Goal: Find specific page/section: Find specific page/section

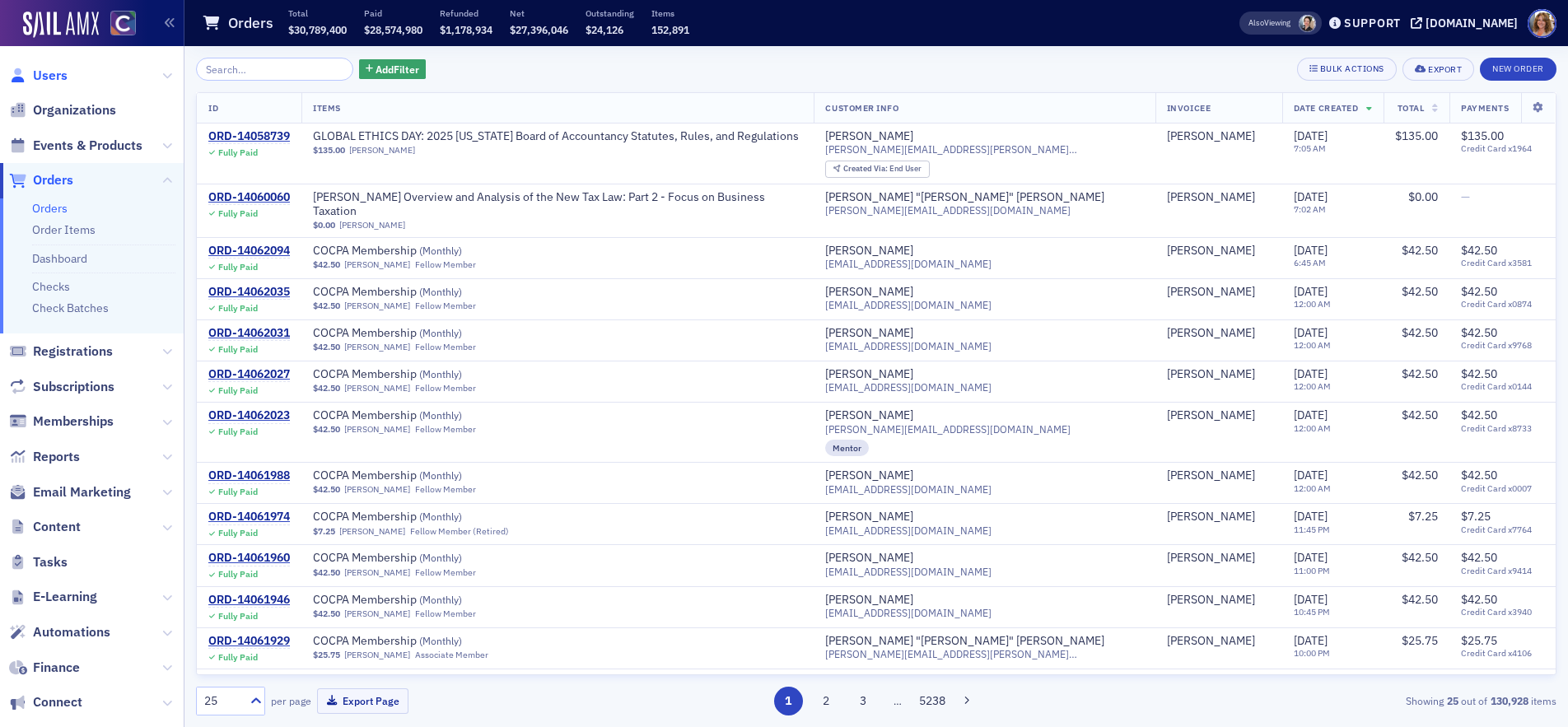
click at [55, 75] on span "Users" at bounding box center [50, 75] width 35 height 18
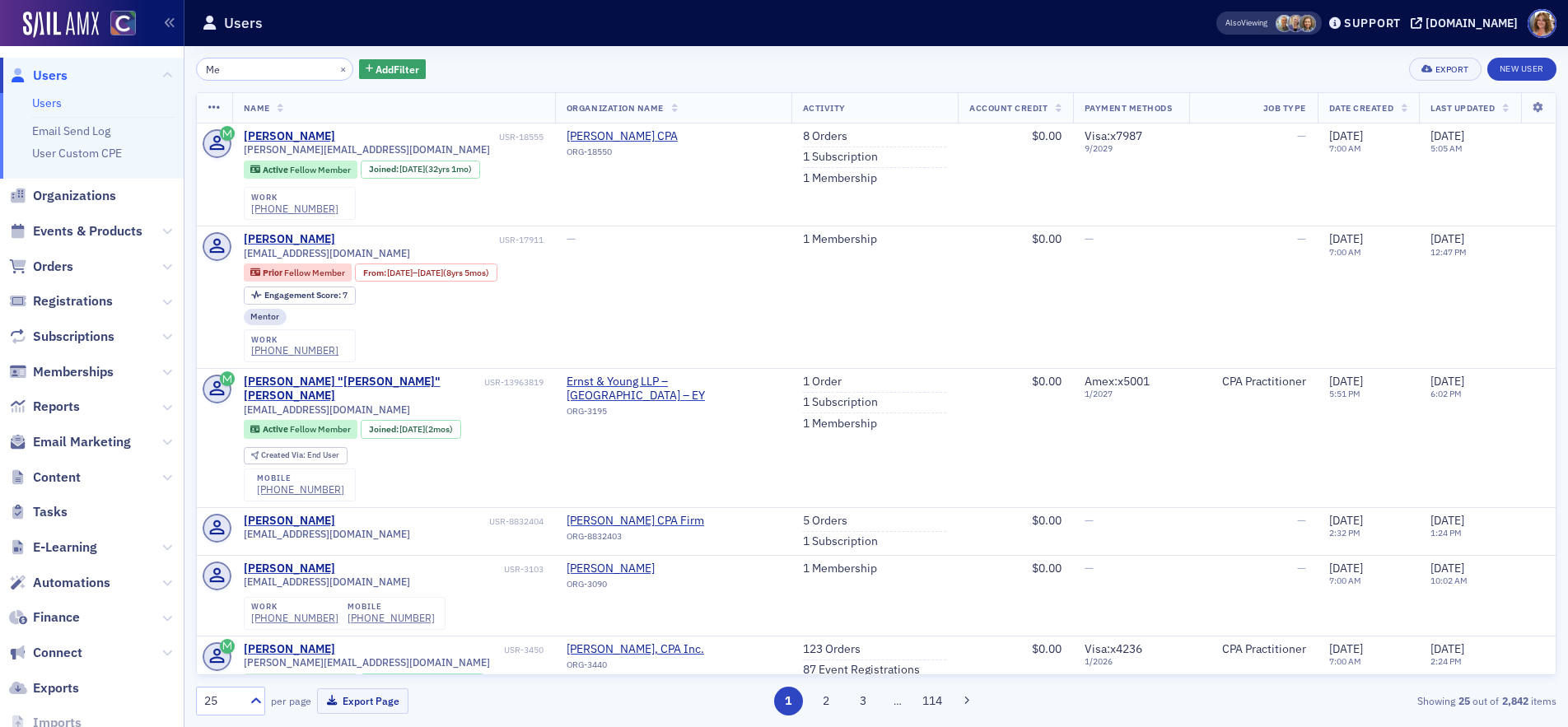
type input "M"
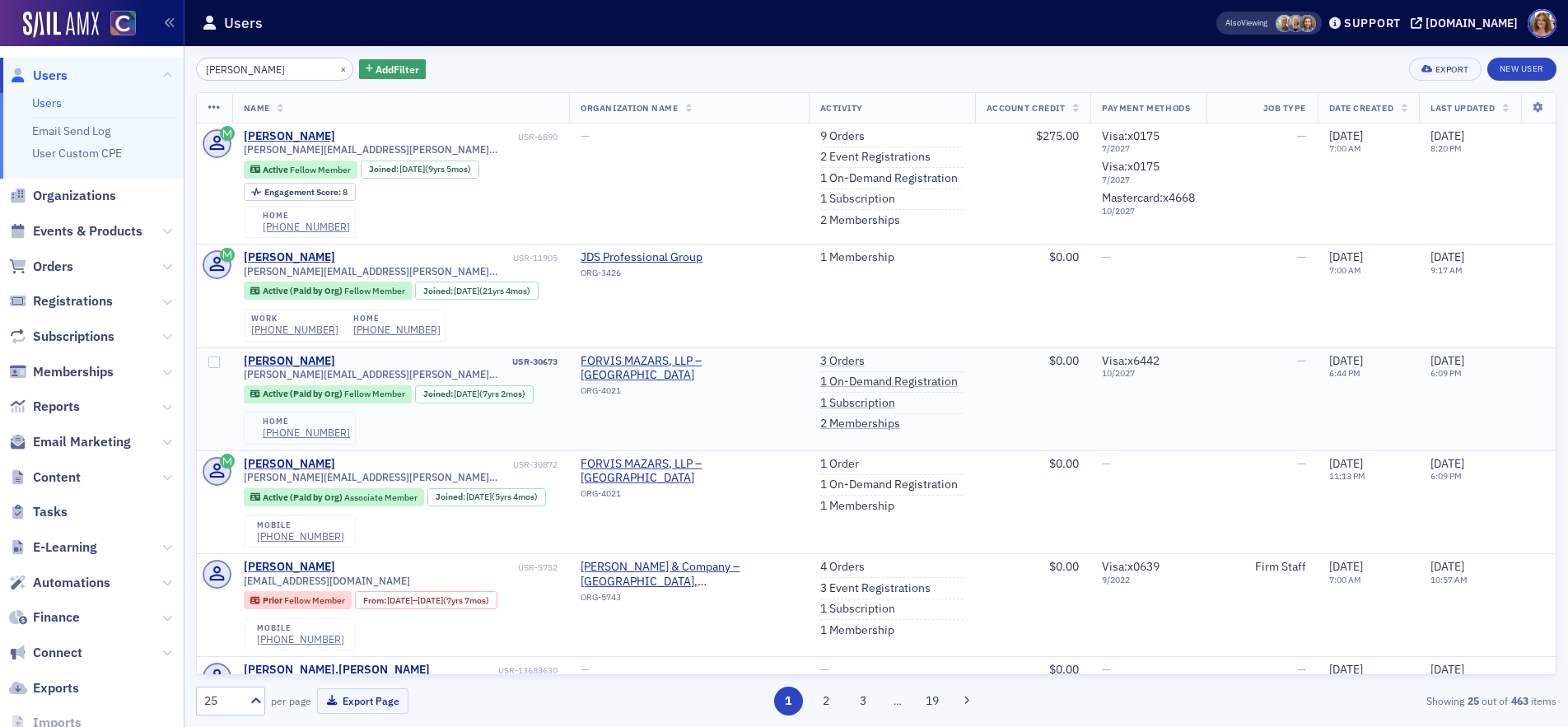
type input "[PERSON_NAME]"
click at [336, 69] on button "×" at bounding box center [343, 67] width 14 height 14
drag, startPoint x: 322, startPoint y: 69, endPoint x: 280, endPoint y: 61, distance: 42.8
click at [321, 68] on input "[PERSON_NAME]" at bounding box center [275, 69] width 157 height 23
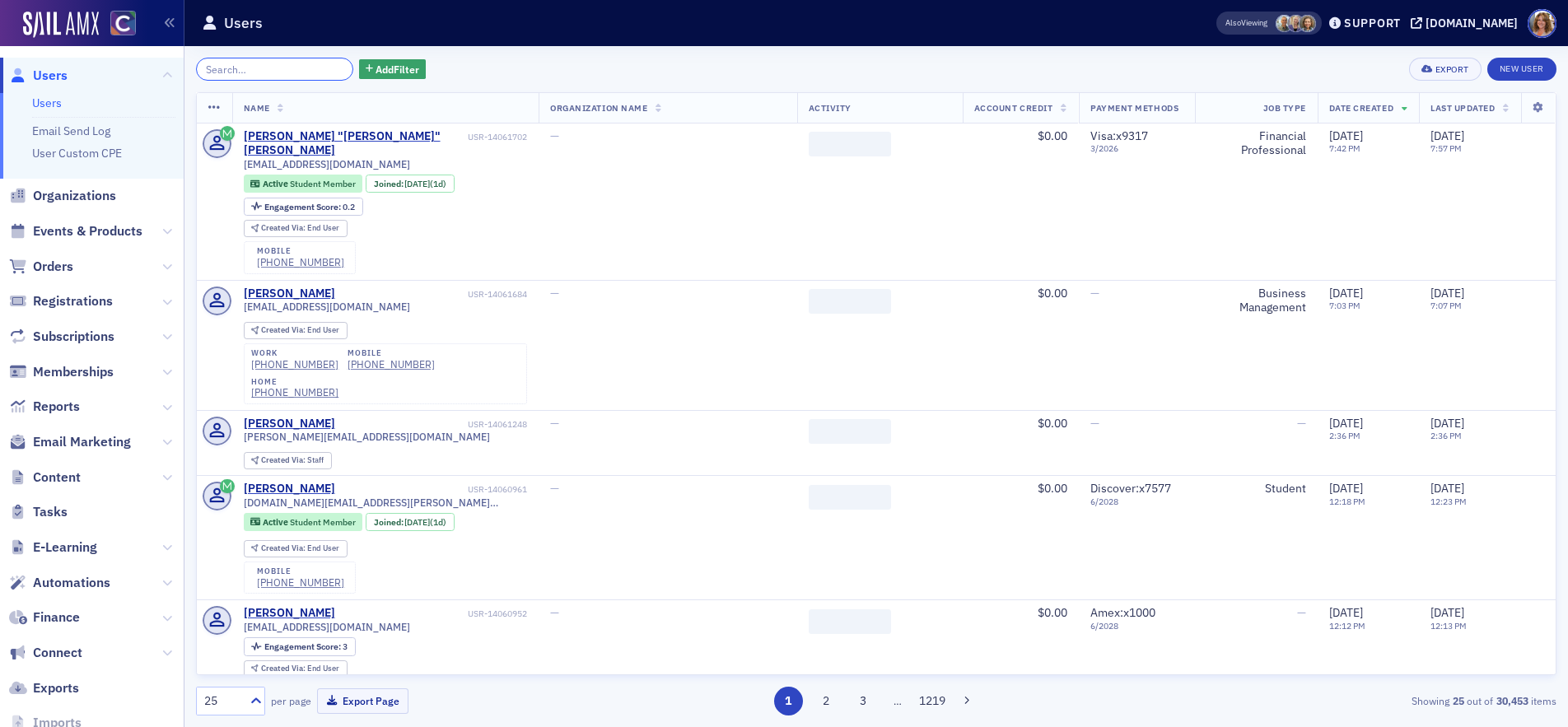
click at [255, 66] on input "search" at bounding box center [275, 69] width 157 height 23
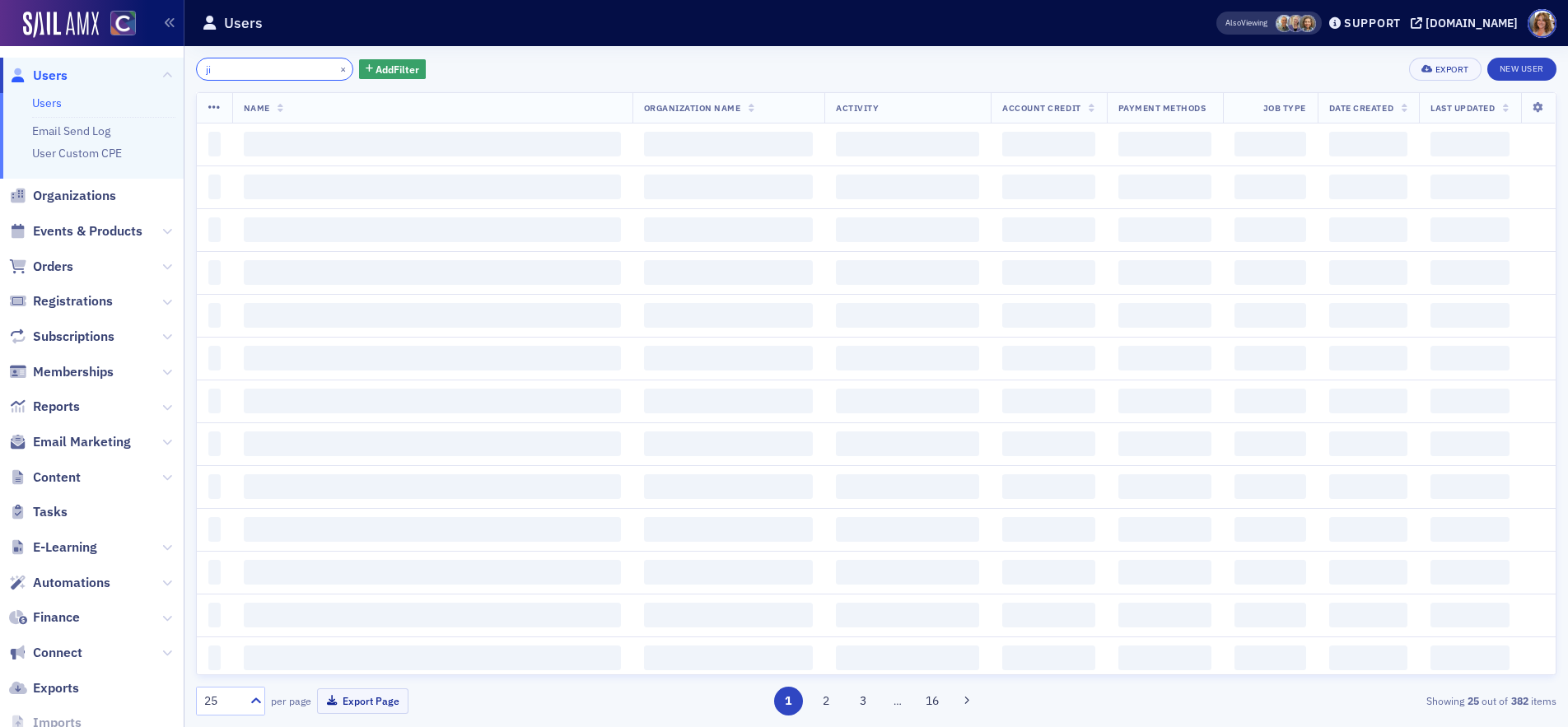
type input "j"
type input "g"
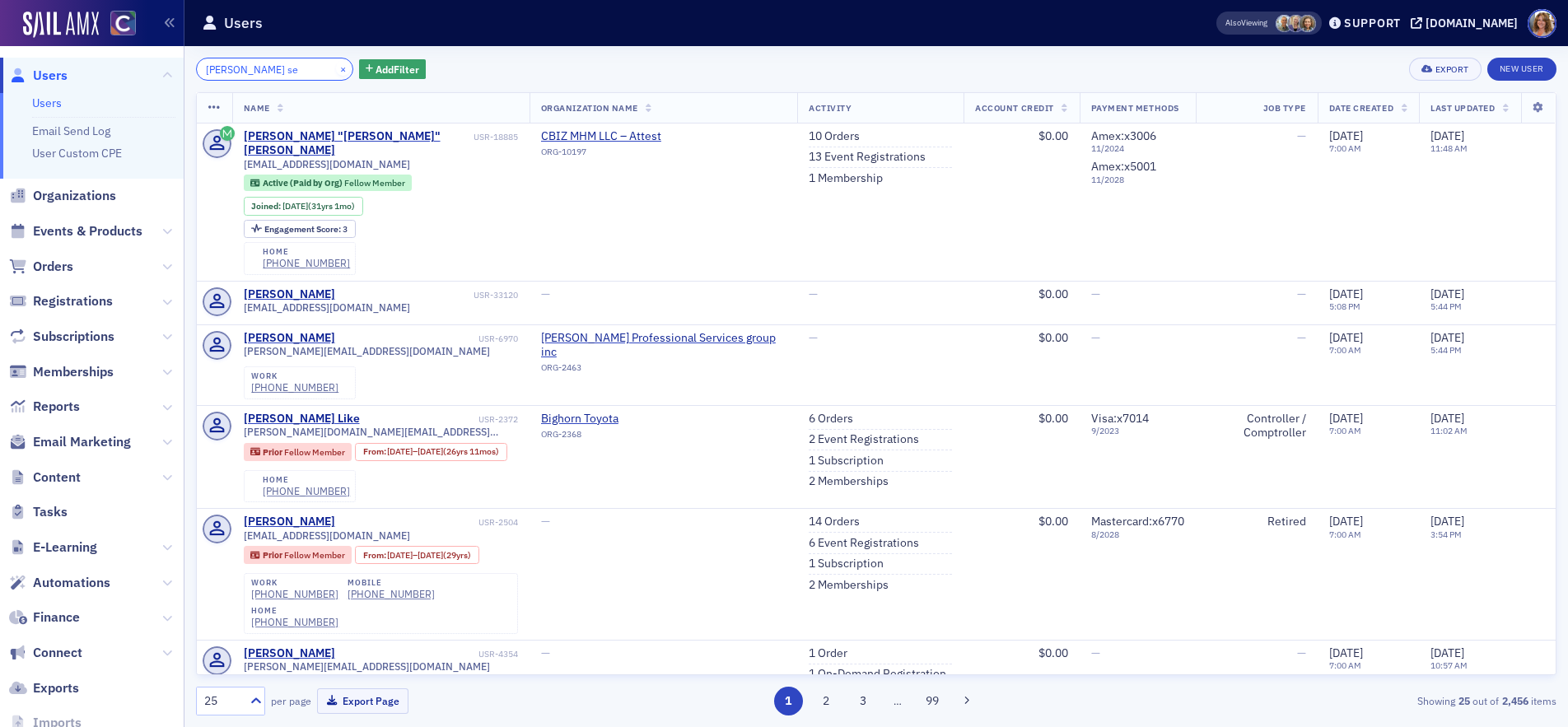
type input "[PERSON_NAME] se"
drag, startPoint x: 324, startPoint y: 68, endPoint x: 472, endPoint y: 100, distance: 151.4
click at [336, 68] on button "×" at bounding box center [343, 67] width 14 height 14
